Goal: Find specific page/section: Find specific page/section

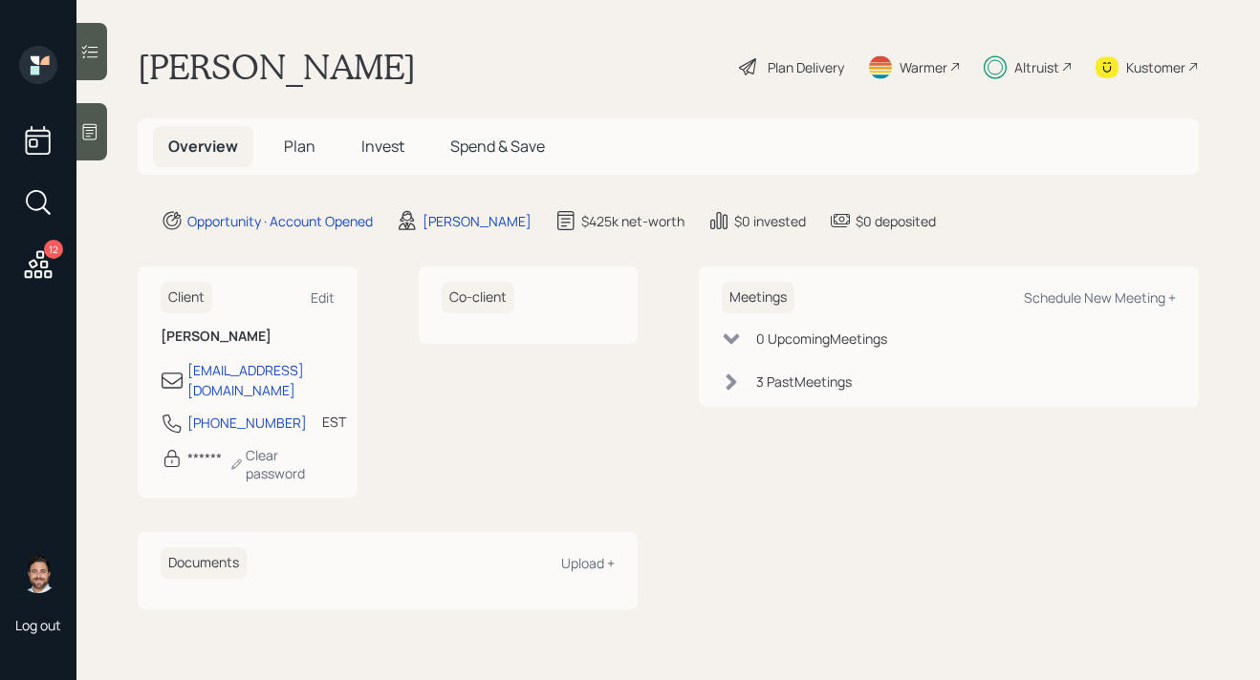
click at [44, 270] on icon at bounding box center [38, 265] width 34 height 34
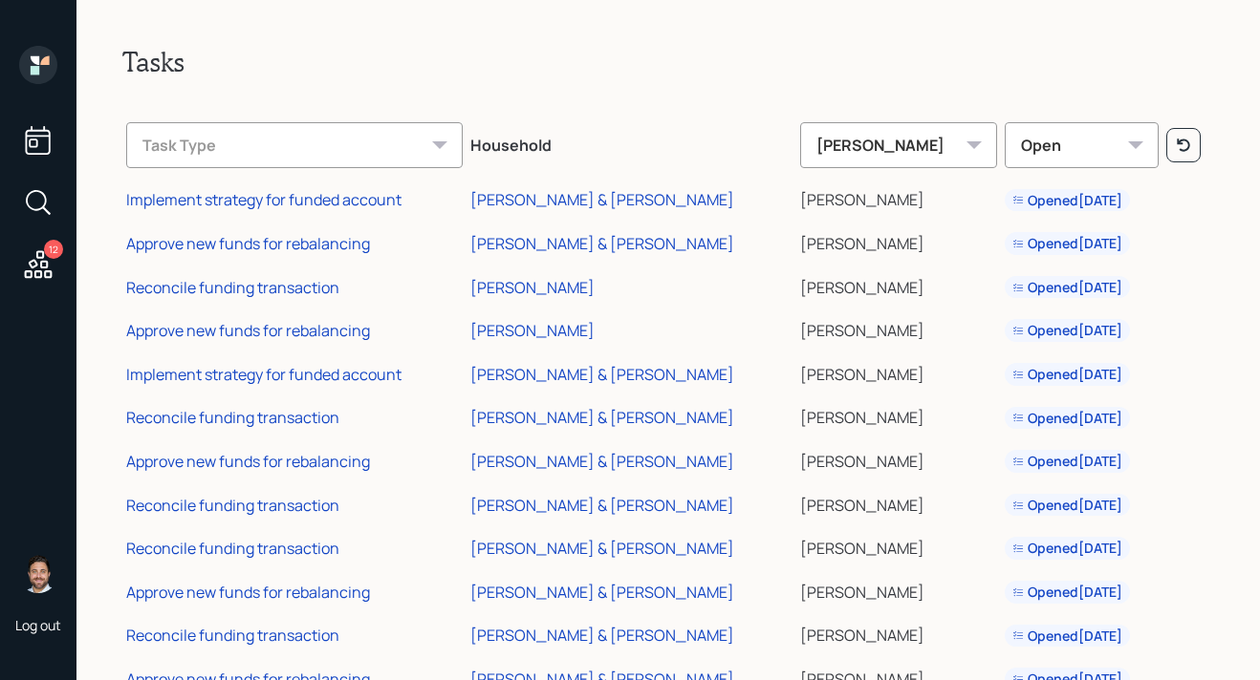
scroll to position [64, 0]
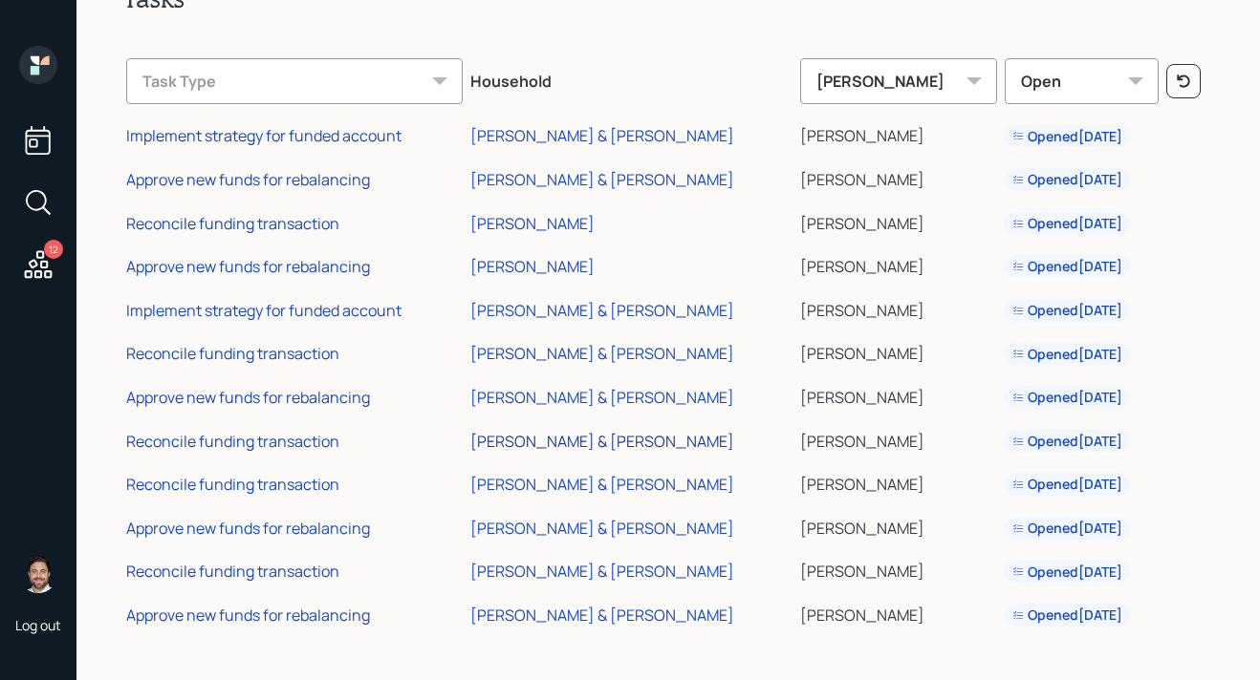
click at [557, 440] on div "[PERSON_NAME] & [PERSON_NAME]" at bounding box center [602, 441] width 264 height 21
